Goal: Use online tool/utility: Utilize a website feature to perform a specific function

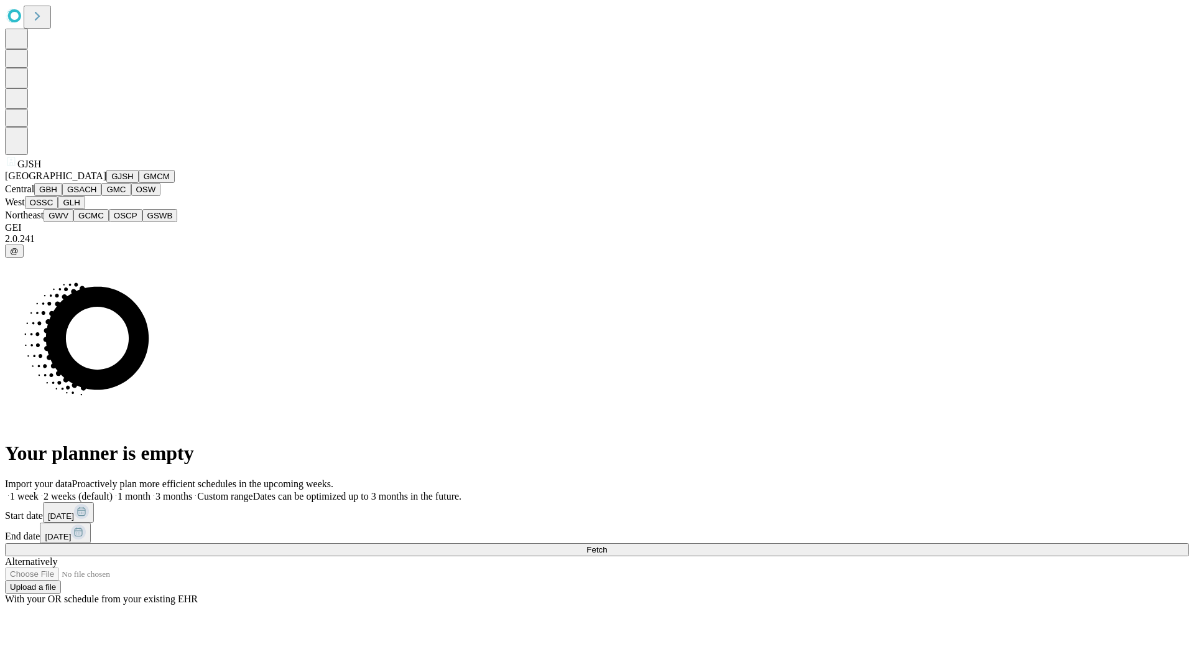
click at [106, 183] on button "GJSH" at bounding box center [122, 176] width 32 height 13
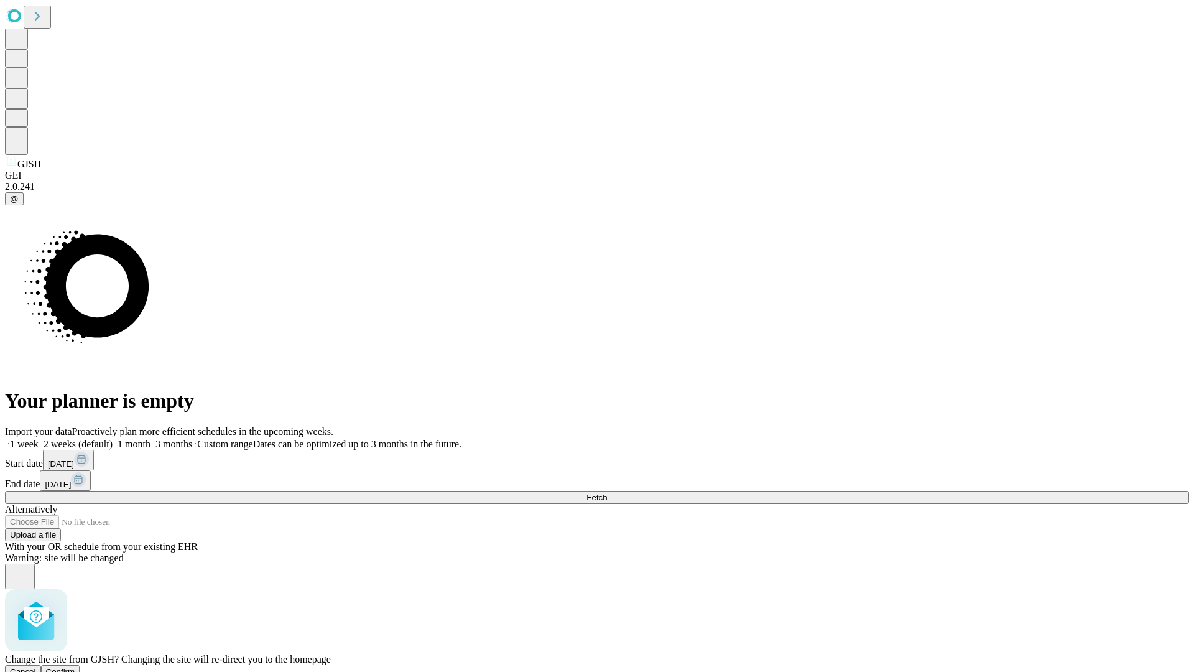
click at [75, 667] on span "Confirm" at bounding box center [60, 671] width 29 height 9
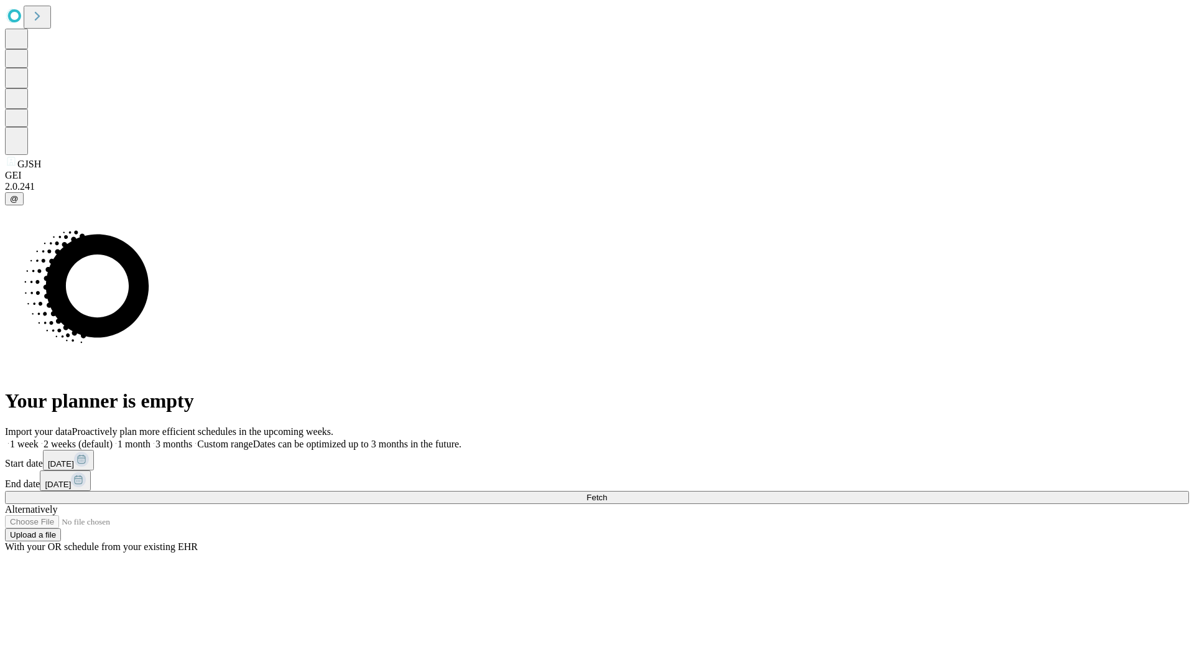
click at [113, 438] on label "2 weeks (default)" at bounding box center [76, 443] width 74 height 11
click at [607, 492] on span "Fetch" at bounding box center [596, 496] width 21 height 9
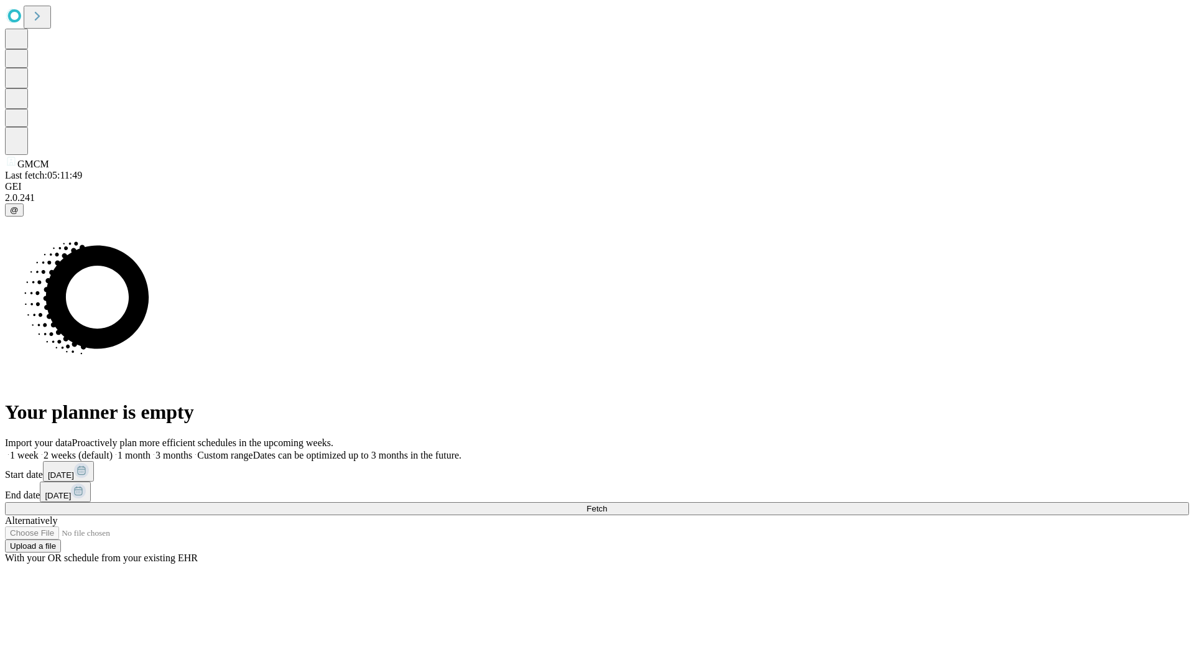
click at [113, 450] on label "2 weeks (default)" at bounding box center [76, 455] width 74 height 11
click at [607, 504] on span "Fetch" at bounding box center [596, 508] width 21 height 9
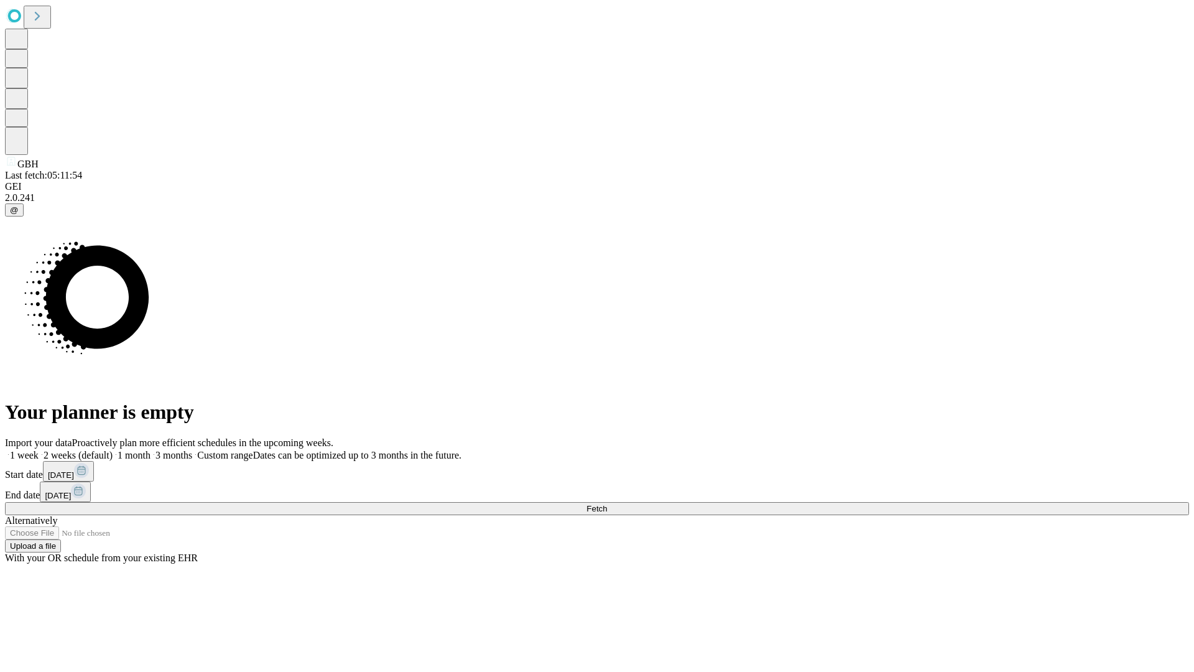
click at [113, 450] on label "2 weeks (default)" at bounding box center [76, 455] width 74 height 11
click at [607, 504] on span "Fetch" at bounding box center [596, 508] width 21 height 9
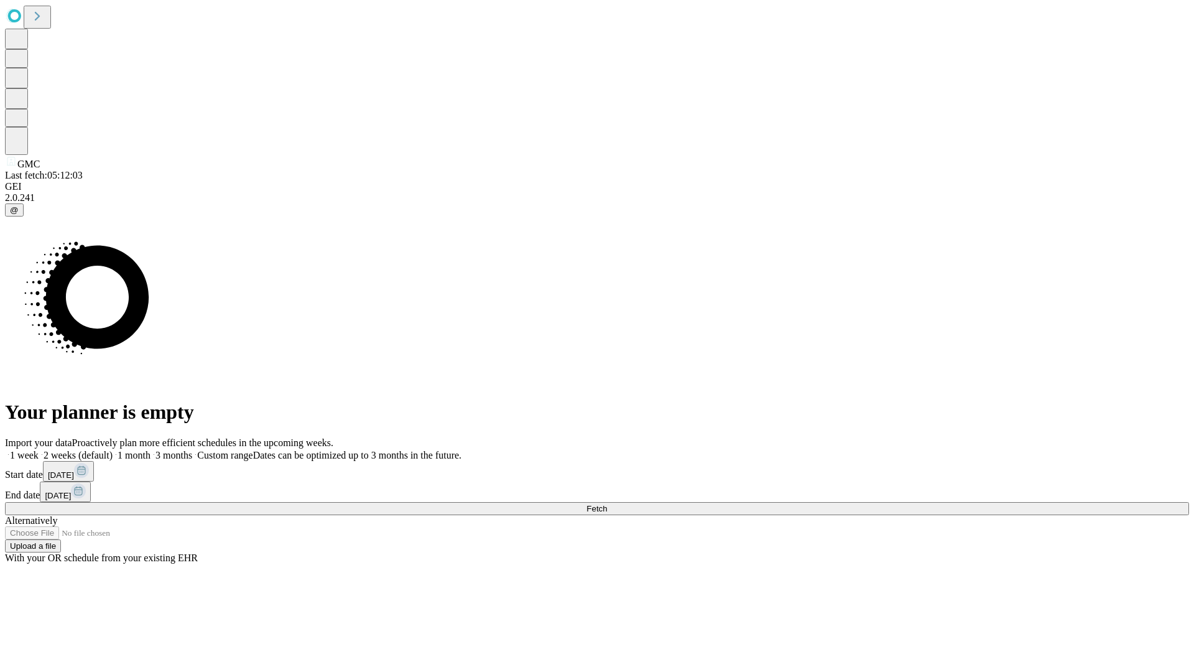
click at [113, 450] on label "2 weeks (default)" at bounding box center [76, 455] width 74 height 11
click at [607, 504] on span "Fetch" at bounding box center [596, 508] width 21 height 9
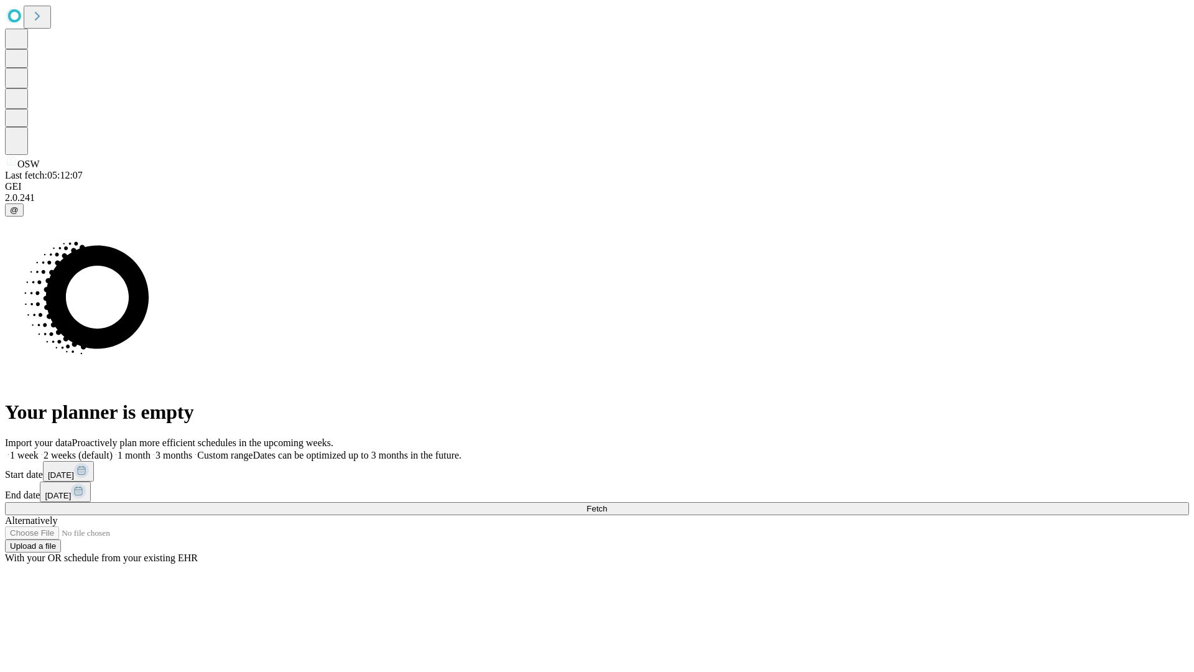
click at [113, 450] on label "2 weeks (default)" at bounding box center [76, 455] width 74 height 11
click at [607, 504] on span "Fetch" at bounding box center [596, 508] width 21 height 9
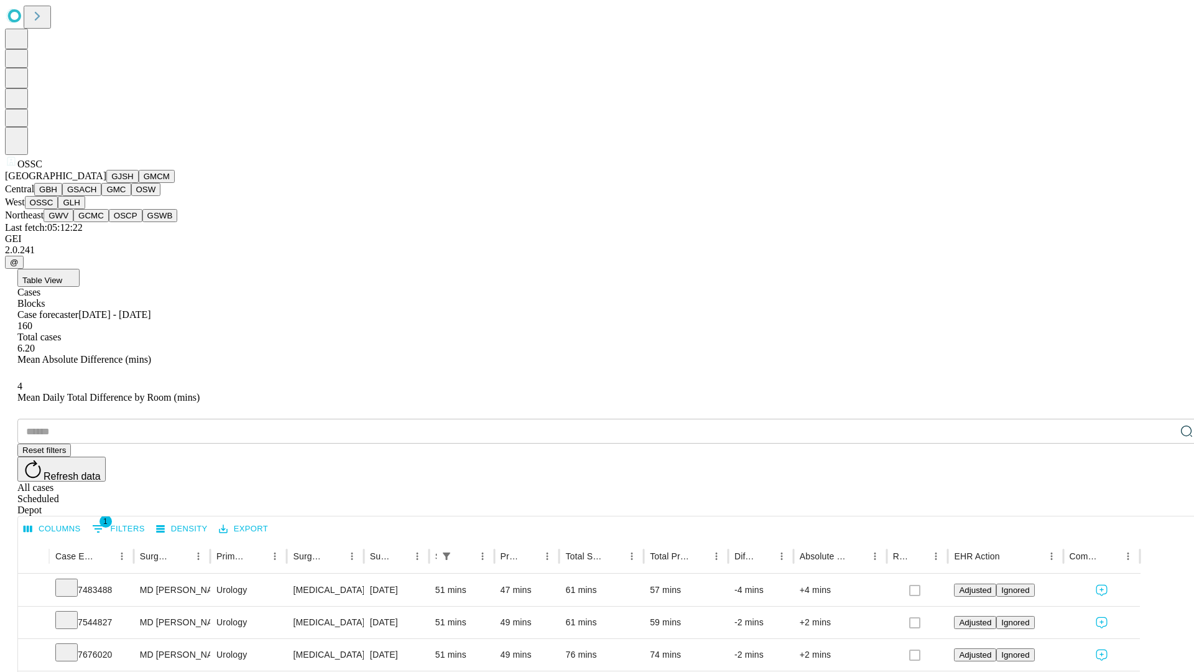
click at [85, 209] on button "GLH" at bounding box center [71, 202] width 27 height 13
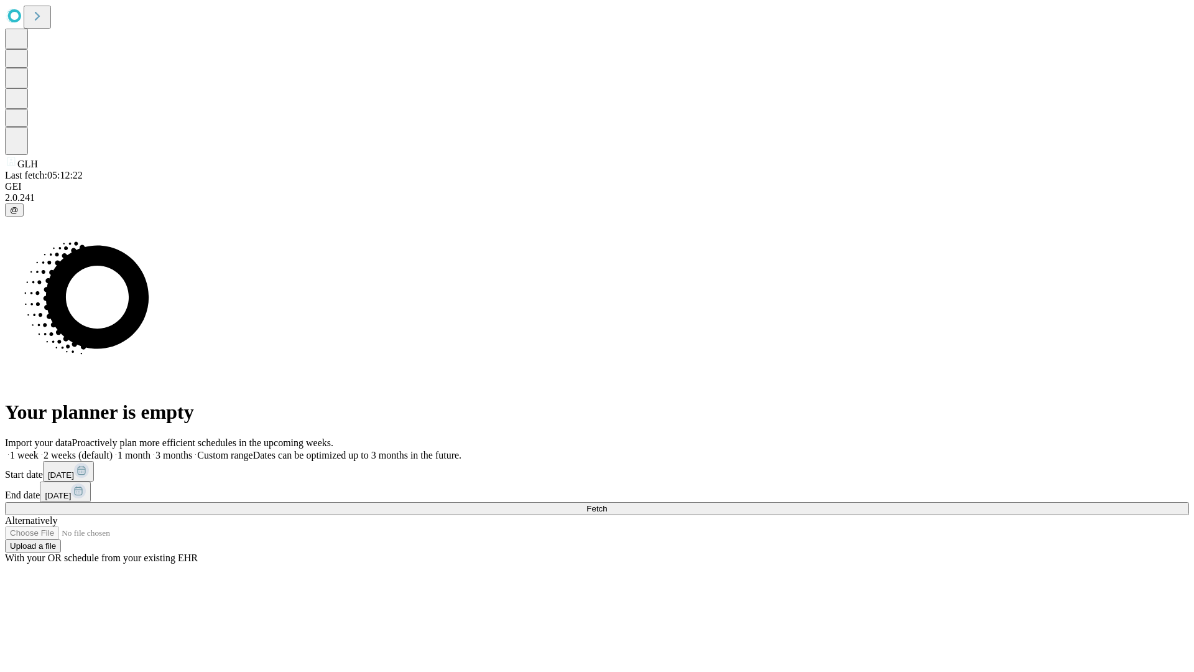
click at [113, 450] on label "2 weeks (default)" at bounding box center [76, 455] width 74 height 11
click at [607, 504] on span "Fetch" at bounding box center [596, 508] width 21 height 9
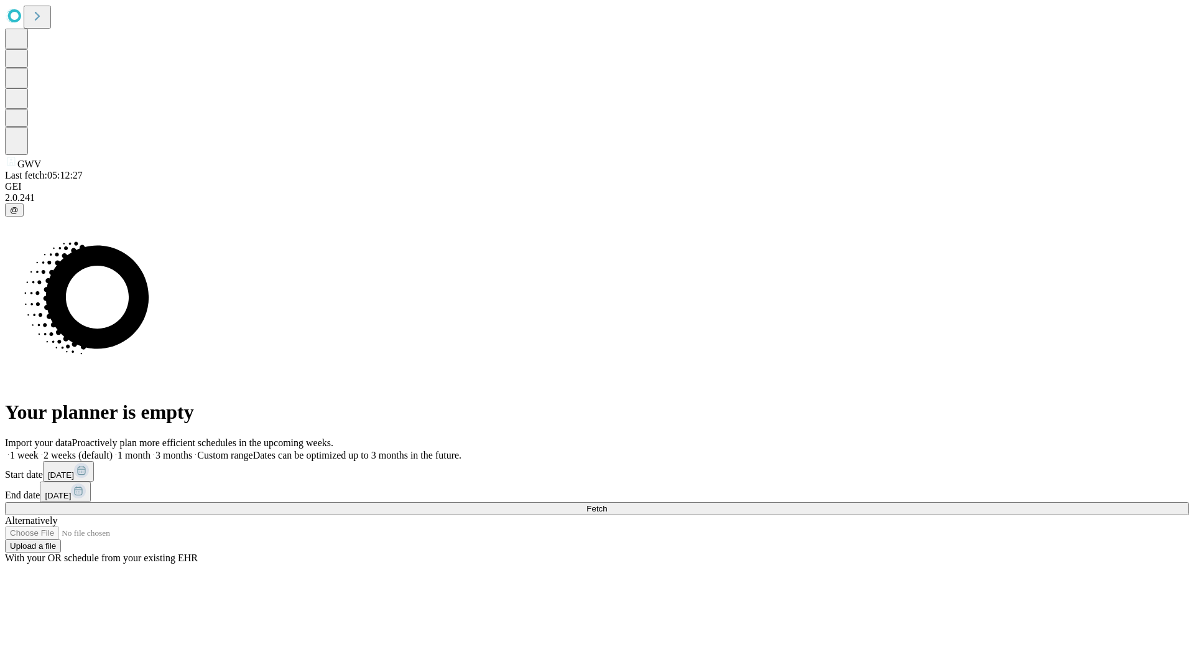
click at [113, 450] on label "2 weeks (default)" at bounding box center [76, 455] width 74 height 11
click at [607, 504] on span "Fetch" at bounding box center [596, 508] width 21 height 9
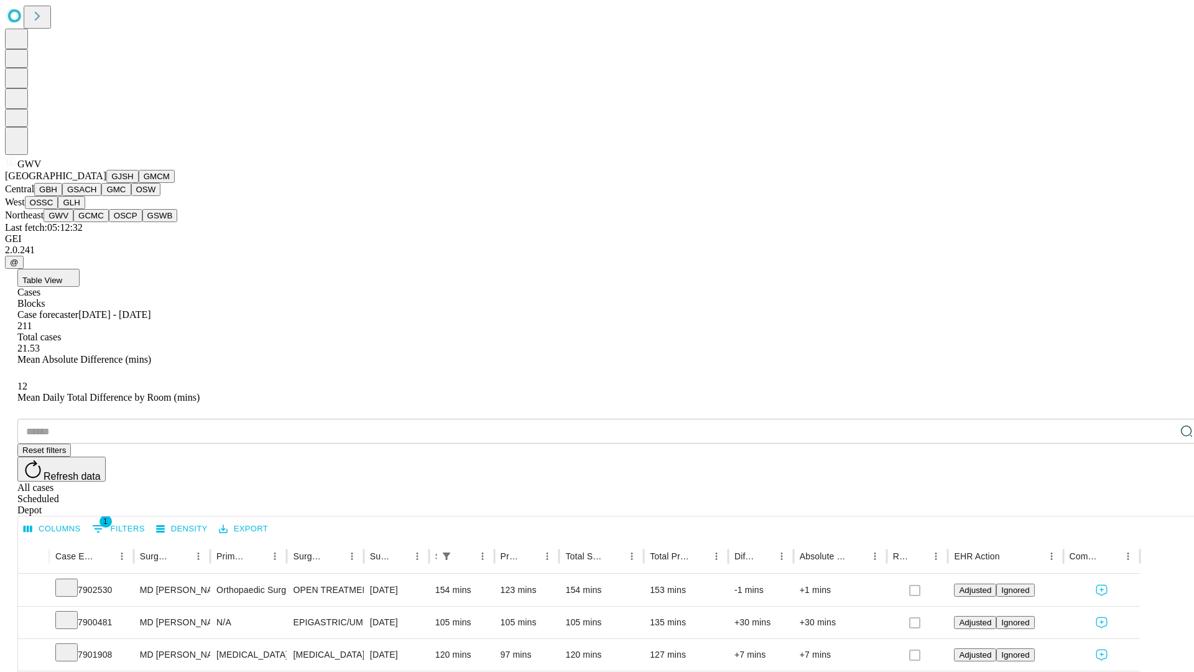
click at [96, 222] on button "GCMC" at bounding box center [90, 215] width 35 height 13
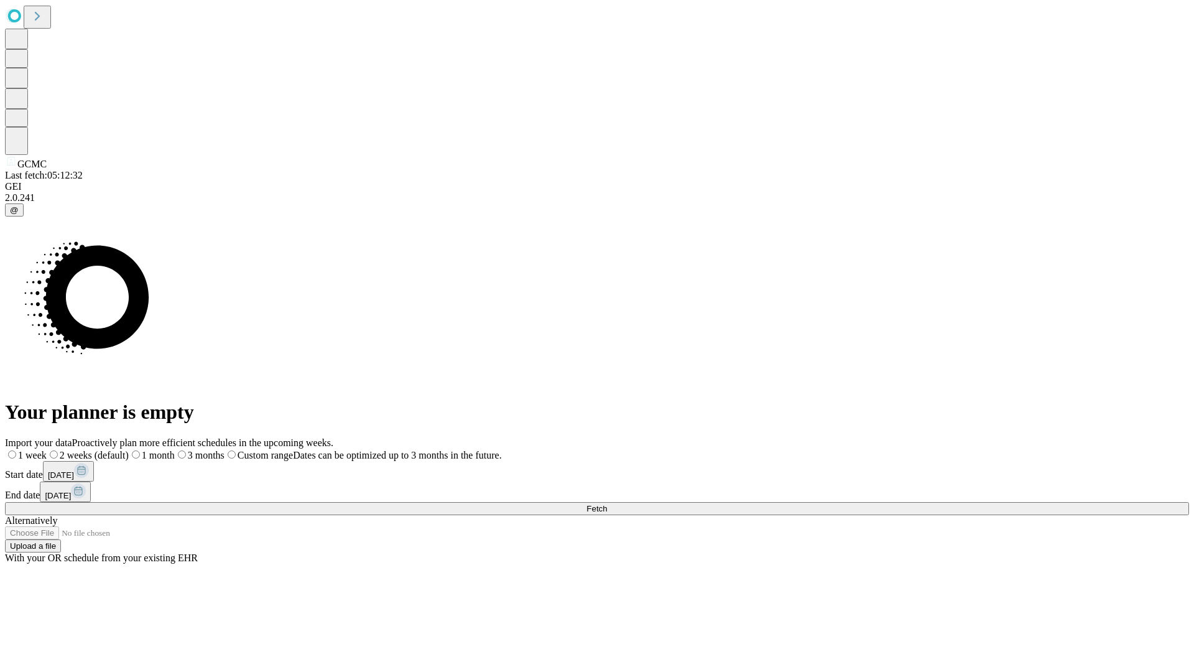
click at [129, 450] on label "2 weeks (default)" at bounding box center [88, 455] width 82 height 11
click at [607, 504] on span "Fetch" at bounding box center [596, 508] width 21 height 9
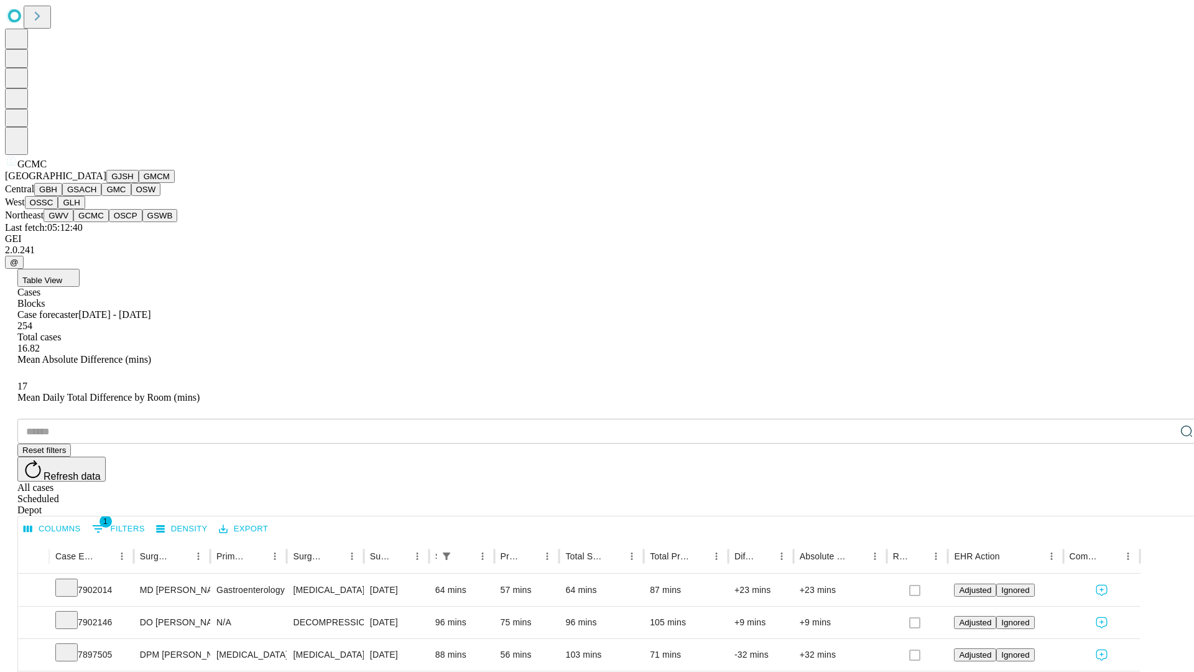
click at [109, 222] on button "OSCP" at bounding box center [126, 215] width 34 height 13
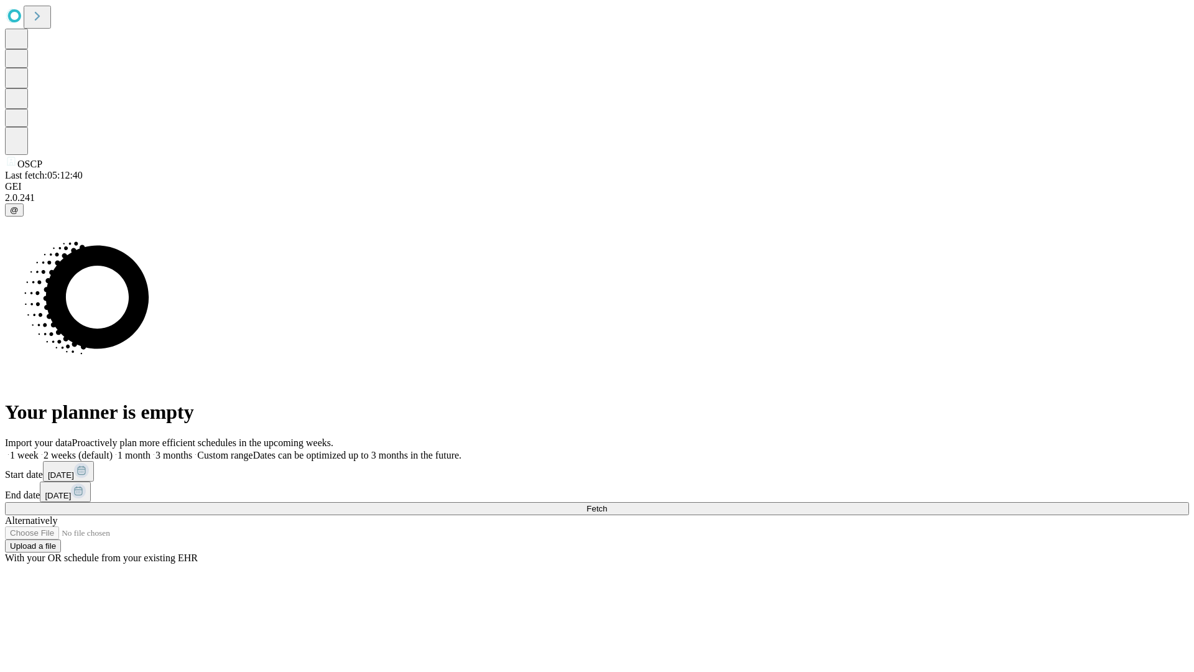
click at [113, 450] on label "2 weeks (default)" at bounding box center [76, 455] width 74 height 11
click at [607, 504] on span "Fetch" at bounding box center [596, 508] width 21 height 9
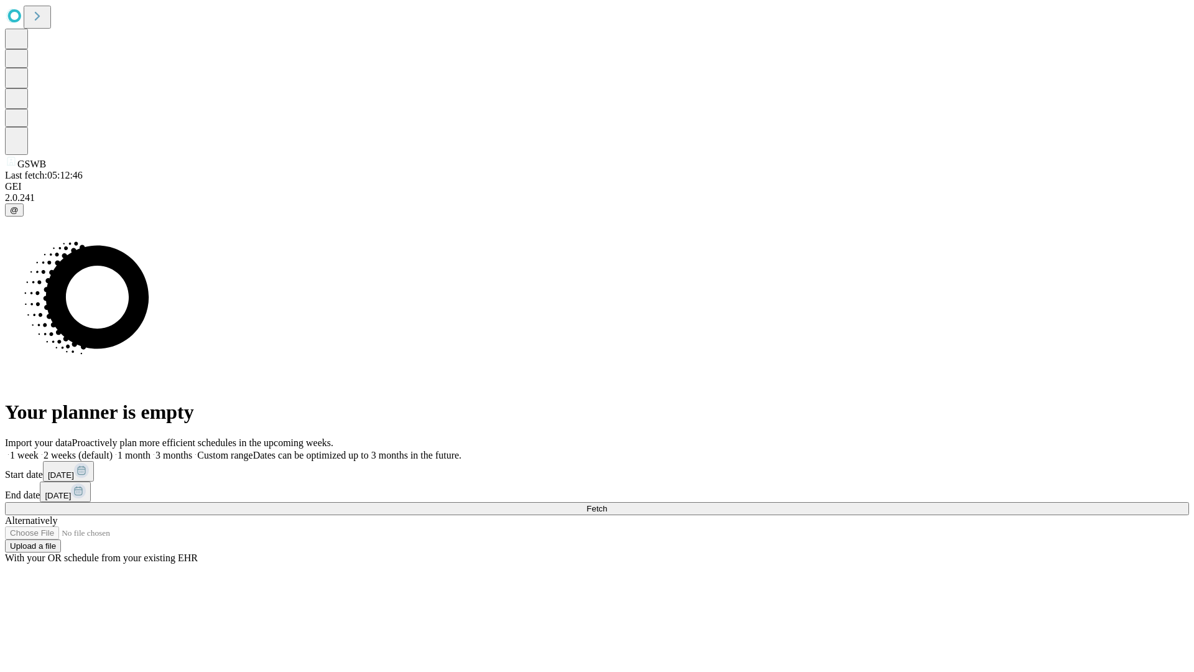
click at [113, 450] on label "2 weeks (default)" at bounding box center [76, 455] width 74 height 11
click at [607, 504] on span "Fetch" at bounding box center [596, 508] width 21 height 9
